Goal: Transaction & Acquisition: Subscribe to service/newsletter

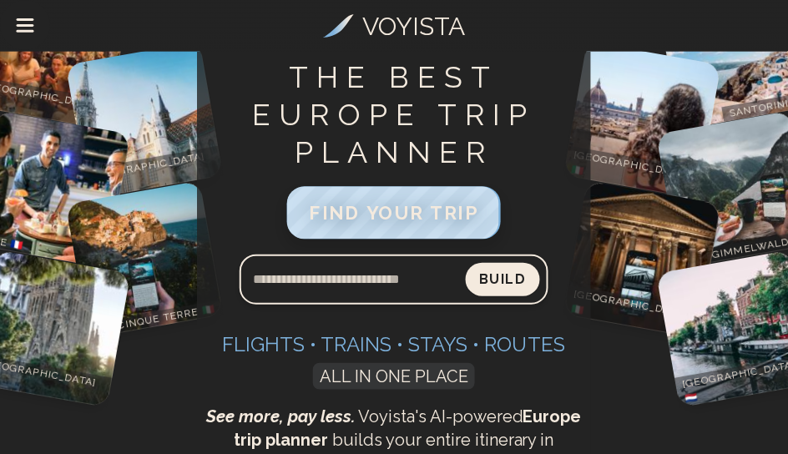
click at [434, 224] on span "FIND YOUR TRIP" at bounding box center [394, 213] width 170 height 22
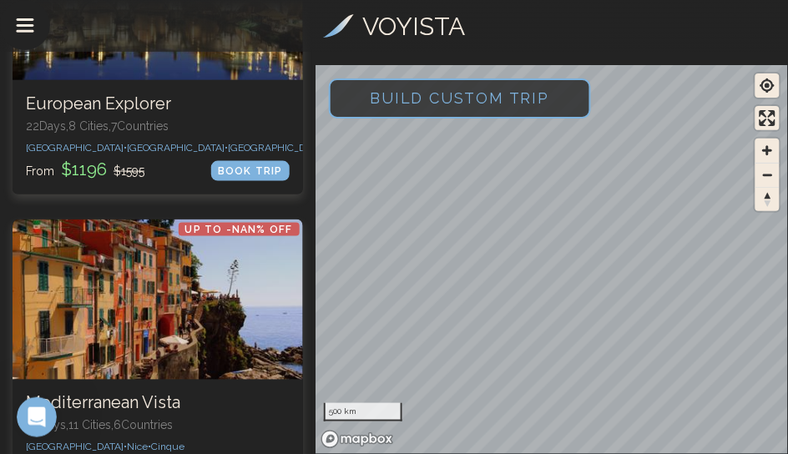
scroll to position [299, 0]
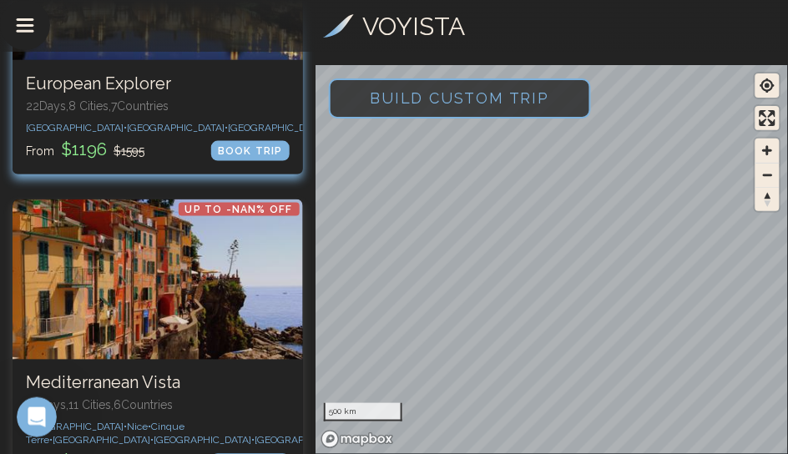
click at [255, 94] on h3 "European Explorer" at bounding box center [158, 83] width 264 height 21
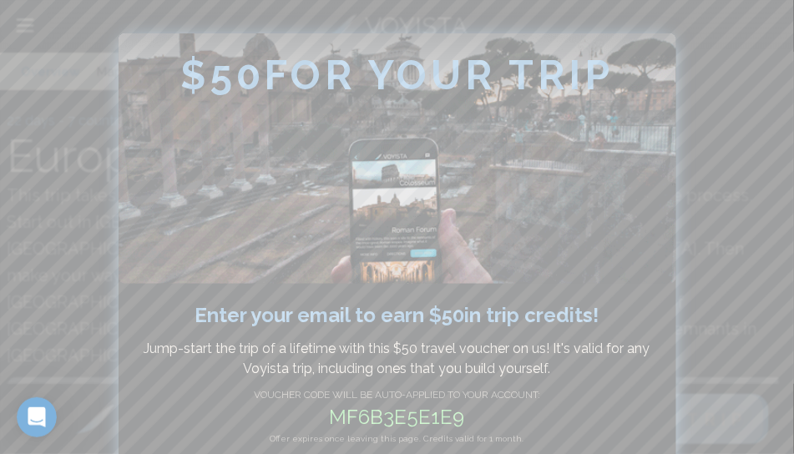
drag, startPoint x: 619, startPoint y: 379, endPoint x: 615, endPoint y: 370, distance: 10.1
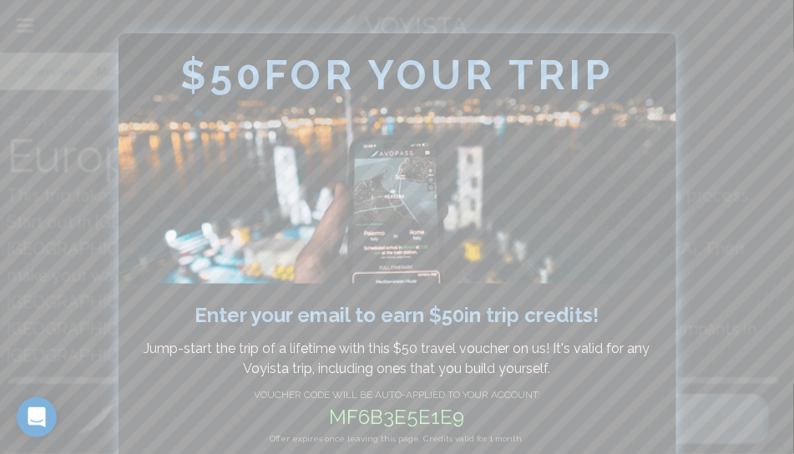
click at [615, 370] on p "Jump-start the trip of a lifetime with this $ 50 travel voucher on us! It's val…" at bounding box center [397, 359] width 507 height 40
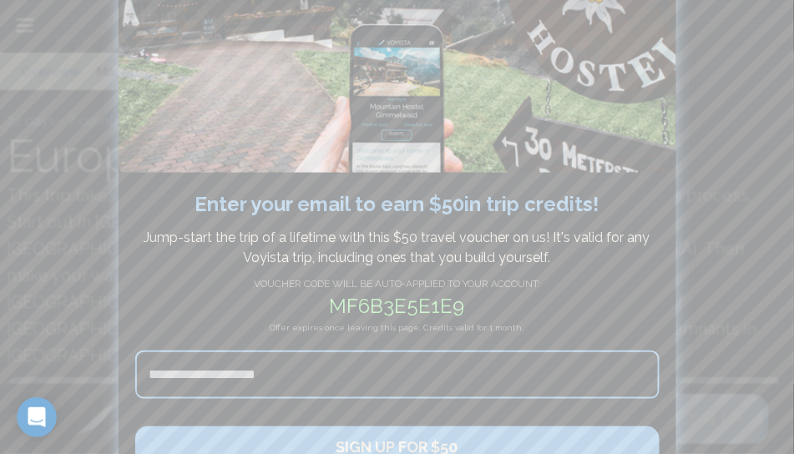
scroll to position [116, 0]
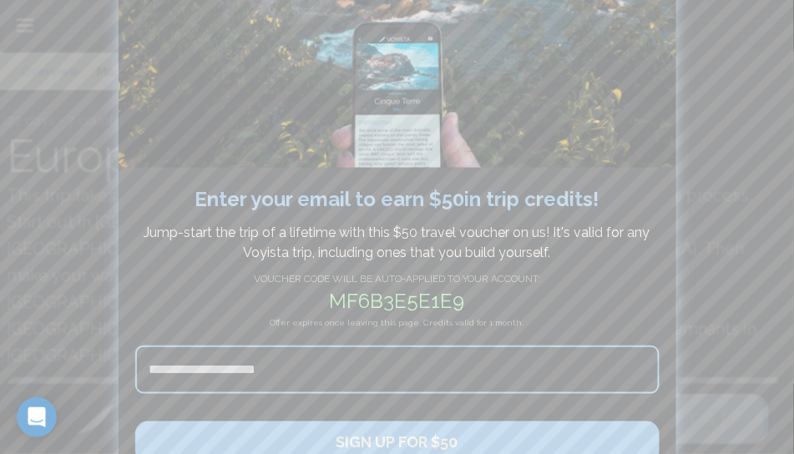
click at [164, 382] on input at bounding box center [397, 369] width 524 height 48
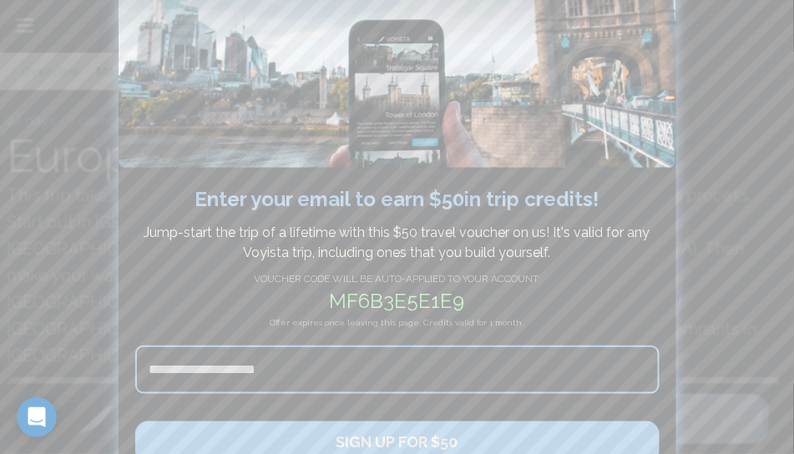
type input "**********"
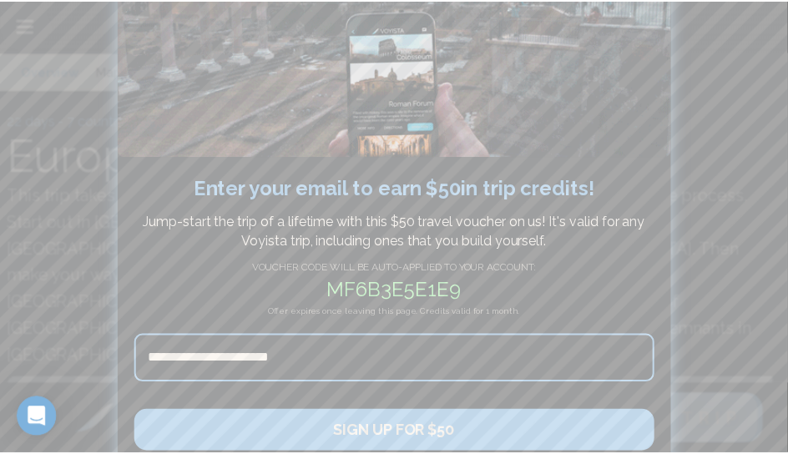
scroll to position [199, 0]
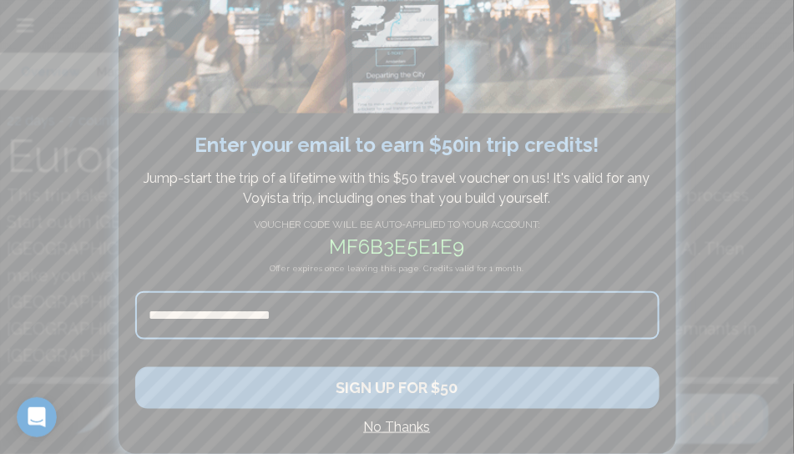
click at [415, 386] on button "SIGN UP FOR $50" at bounding box center [397, 388] width 524 height 42
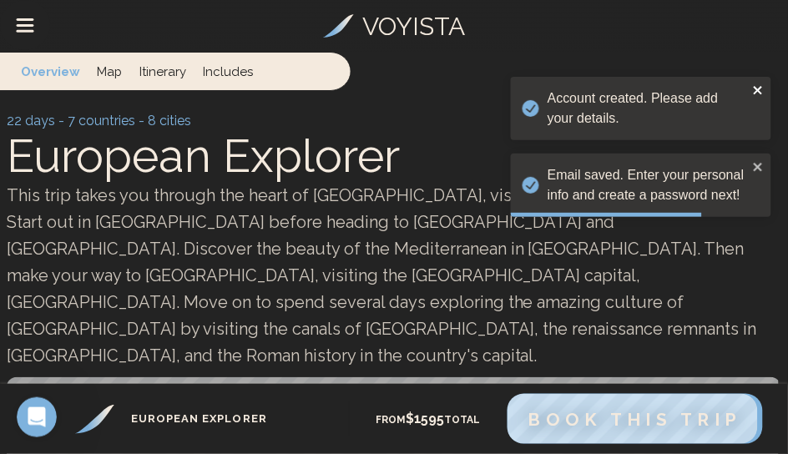
click at [753, 92] on icon "close" at bounding box center [757, 90] width 8 height 8
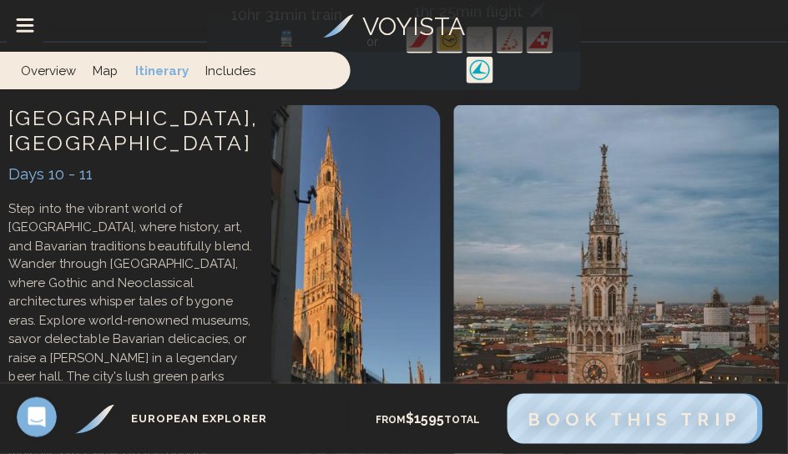
scroll to position [1562, 0]
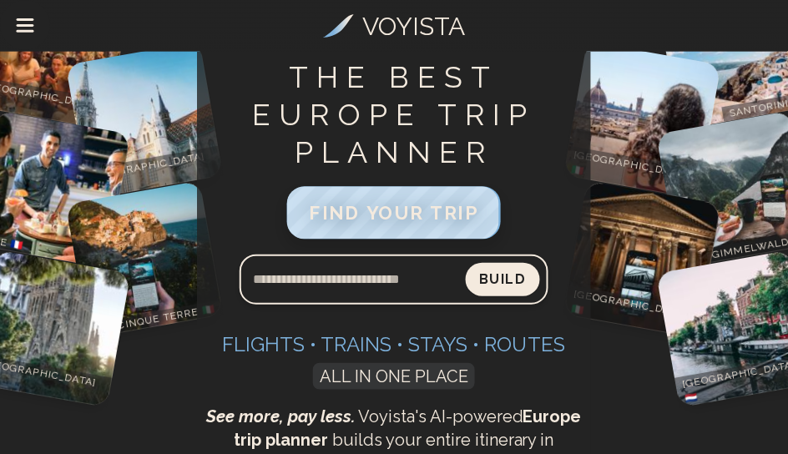
click at [401, 224] on span "FIND YOUR TRIP" at bounding box center [394, 213] width 170 height 22
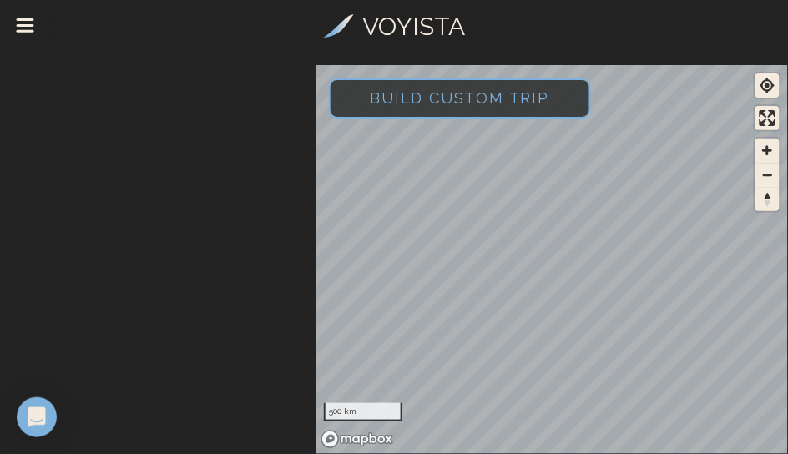
scroll to position [2591, 0]
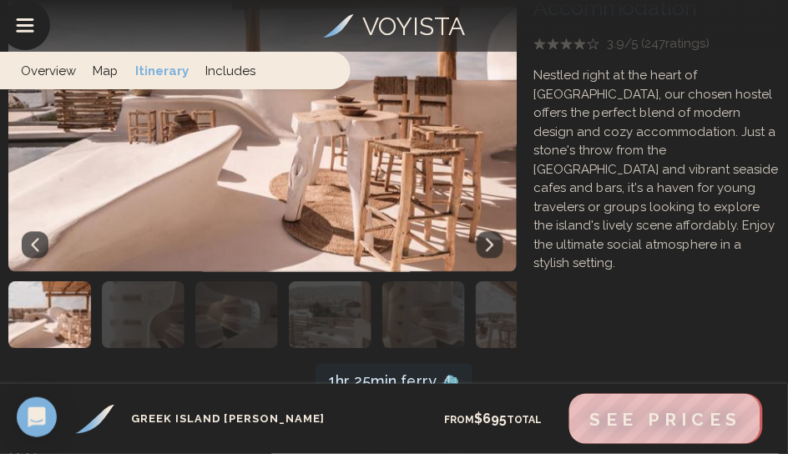
scroll to position [2486, 0]
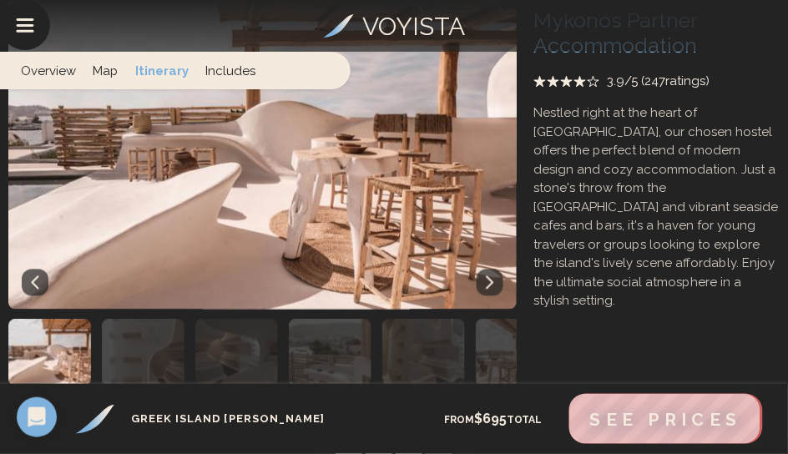
click at [486, 276] on icon at bounding box center [490, 282] width 8 height 13
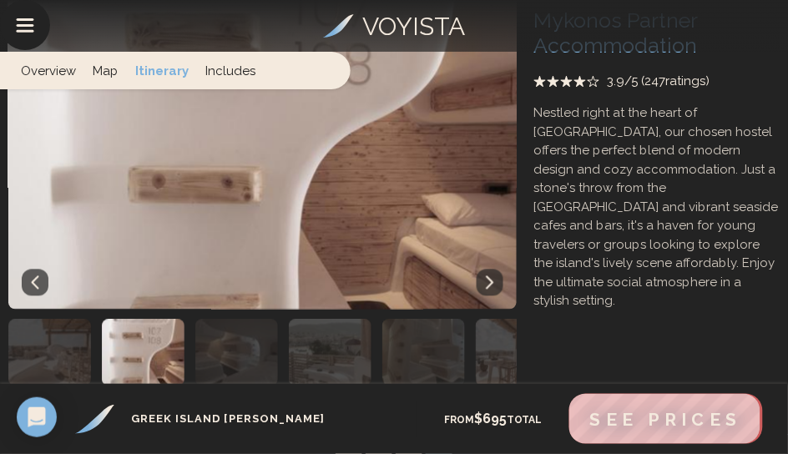
click at [486, 276] on icon at bounding box center [490, 282] width 8 height 13
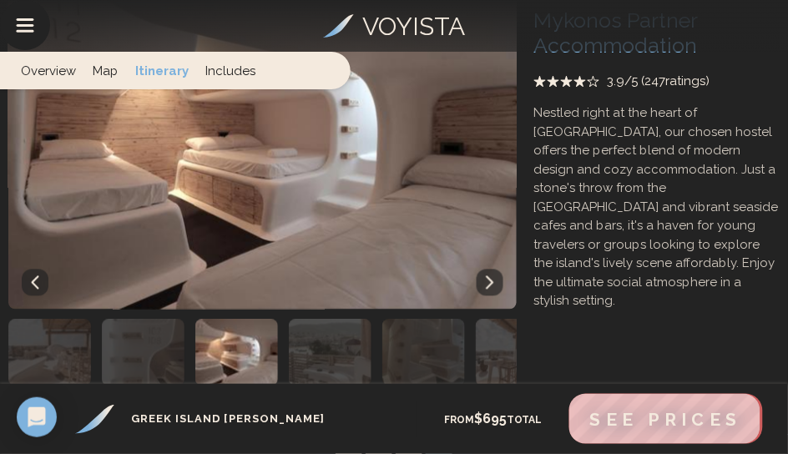
click at [486, 276] on icon at bounding box center [490, 282] width 8 height 13
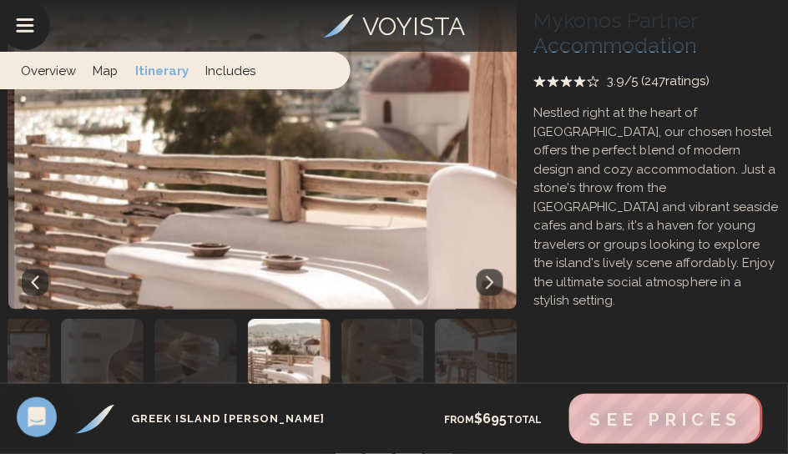
click at [486, 276] on icon at bounding box center [490, 282] width 8 height 13
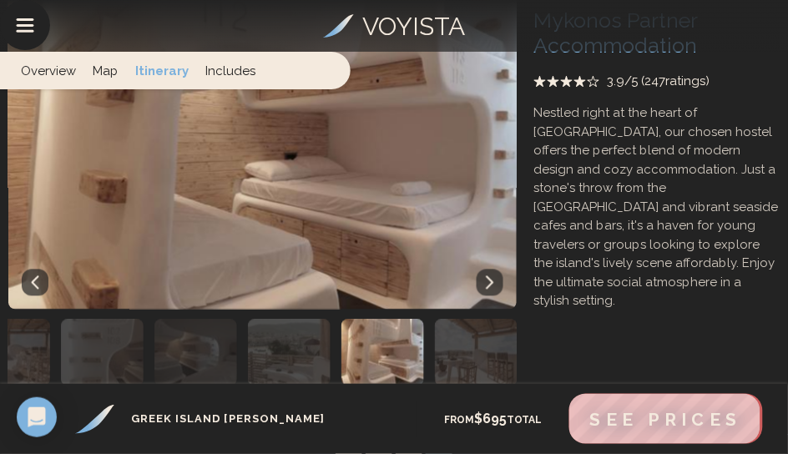
click at [486, 276] on icon at bounding box center [490, 282] width 8 height 13
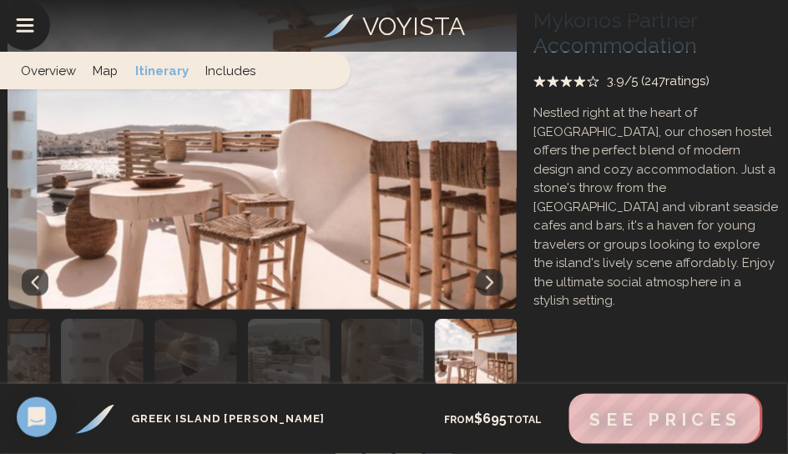
click at [486, 276] on icon at bounding box center [490, 282] width 8 height 13
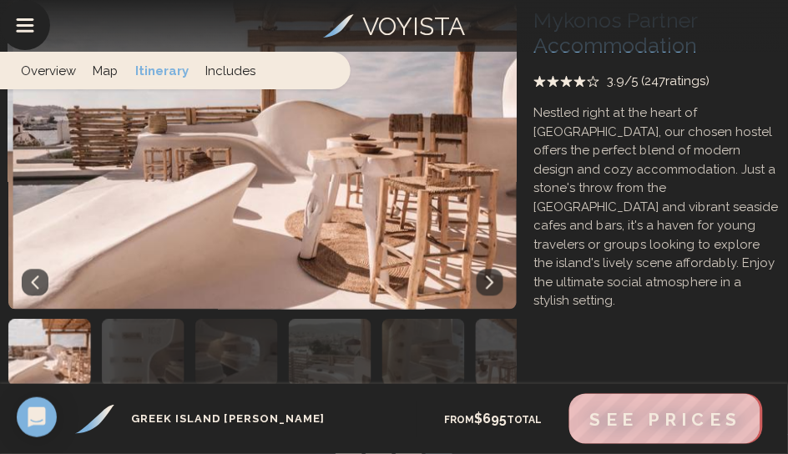
click at [486, 276] on icon at bounding box center [490, 282] width 8 height 13
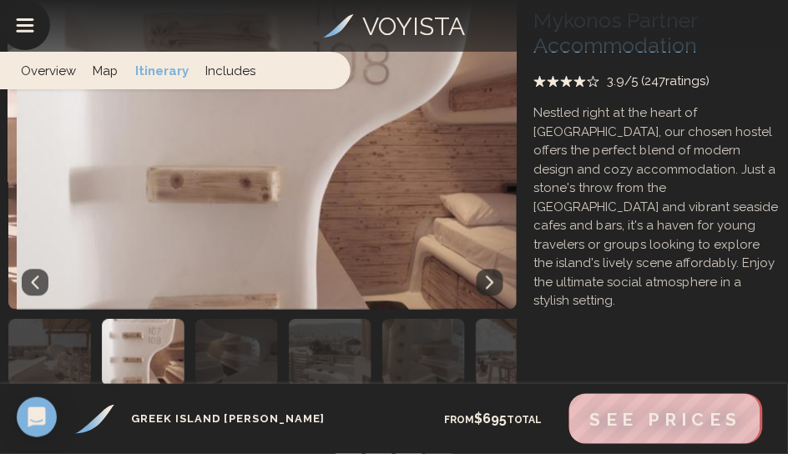
click at [486, 276] on icon at bounding box center [490, 282] width 8 height 13
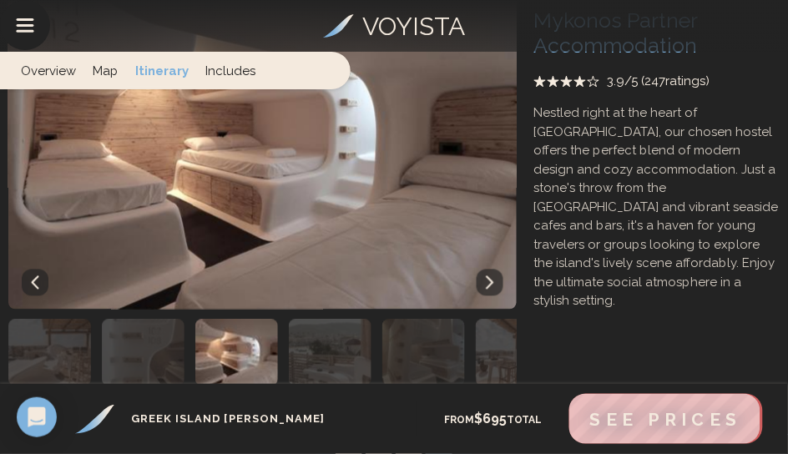
click at [486, 276] on icon at bounding box center [490, 282] width 8 height 13
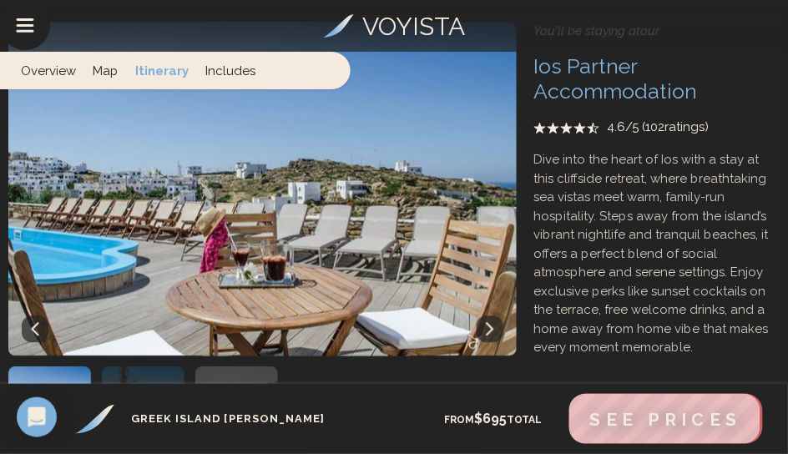
scroll to position [3685, 0]
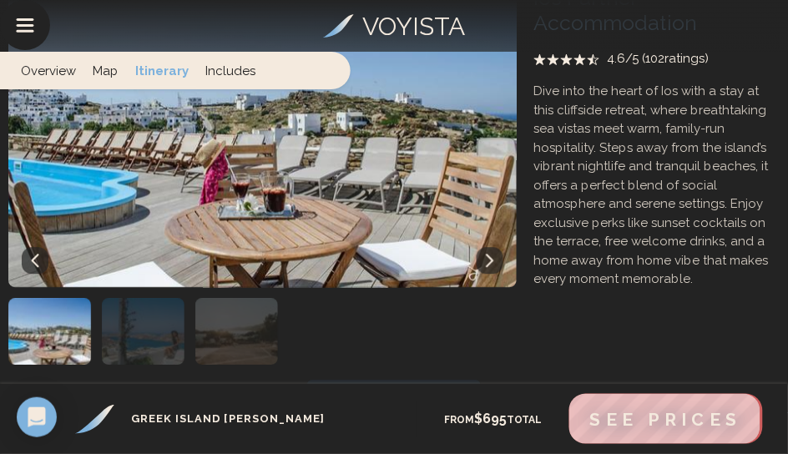
click at [484, 258] on icon at bounding box center [489, 260] width 13 height 13
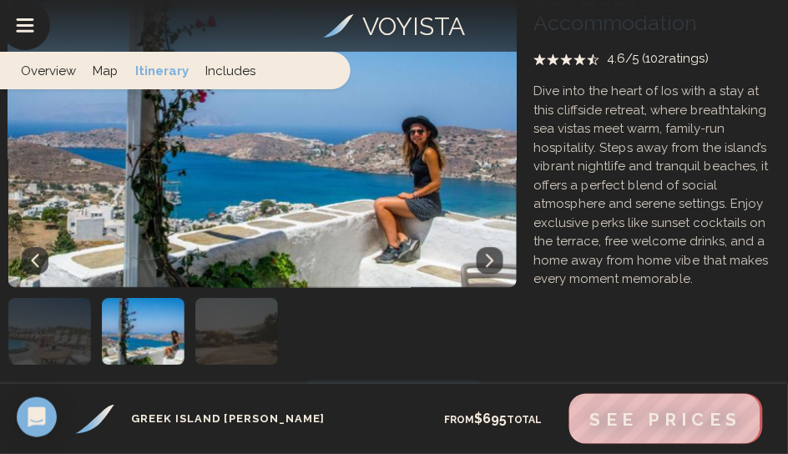
click at [484, 258] on icon at bounding box center [489, 260] width 13 height 13
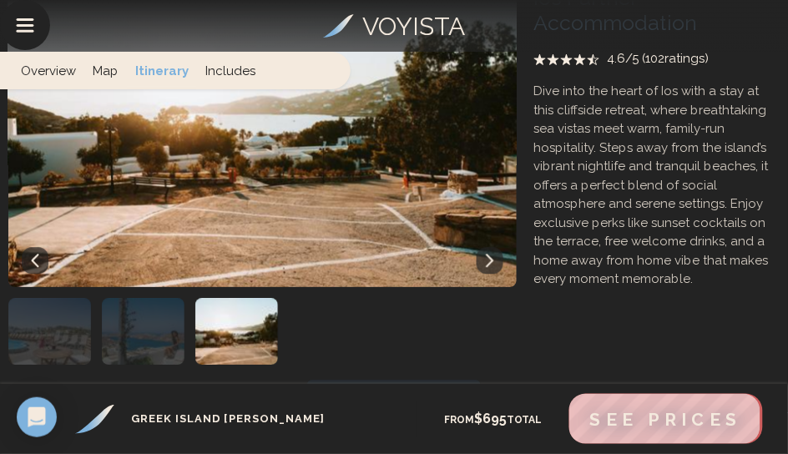
click at [484, 258] on icon at bounding box center [489, 260] width 13 height 13
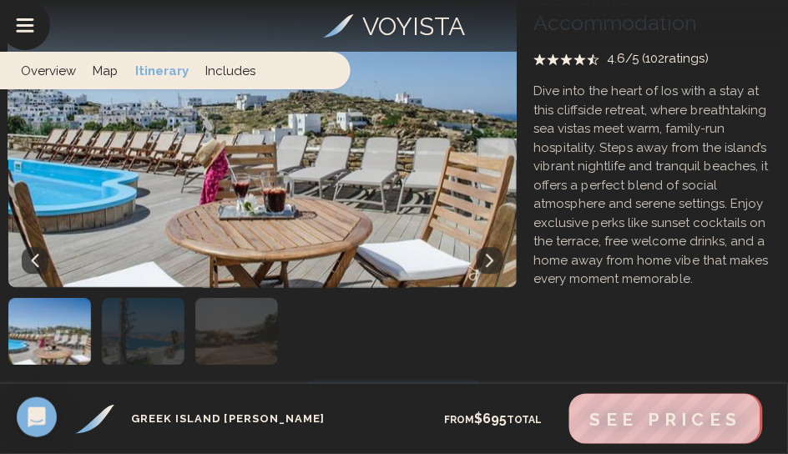
click at [484, 258] on icon at bounding box center [489, 260] width 13 height 13
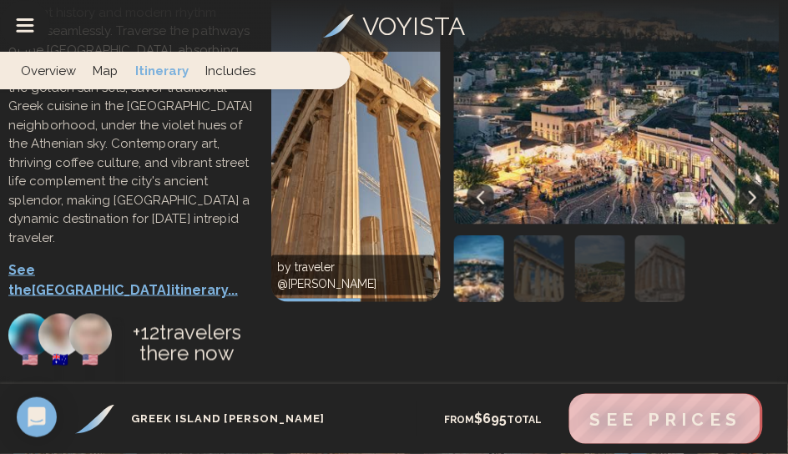
scroll to position [3899, 0]
